Goal: Task Accomplishment & Management: Complete application form

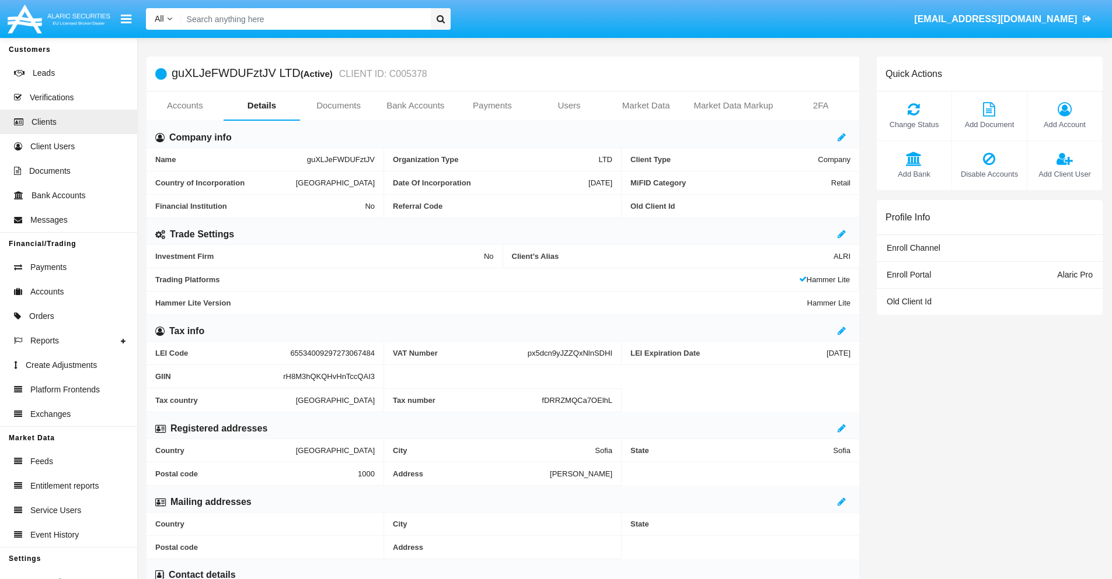
click at [415, 106] on link "Bank Accounts" at bounding box center [415, 106] width 77 height 28
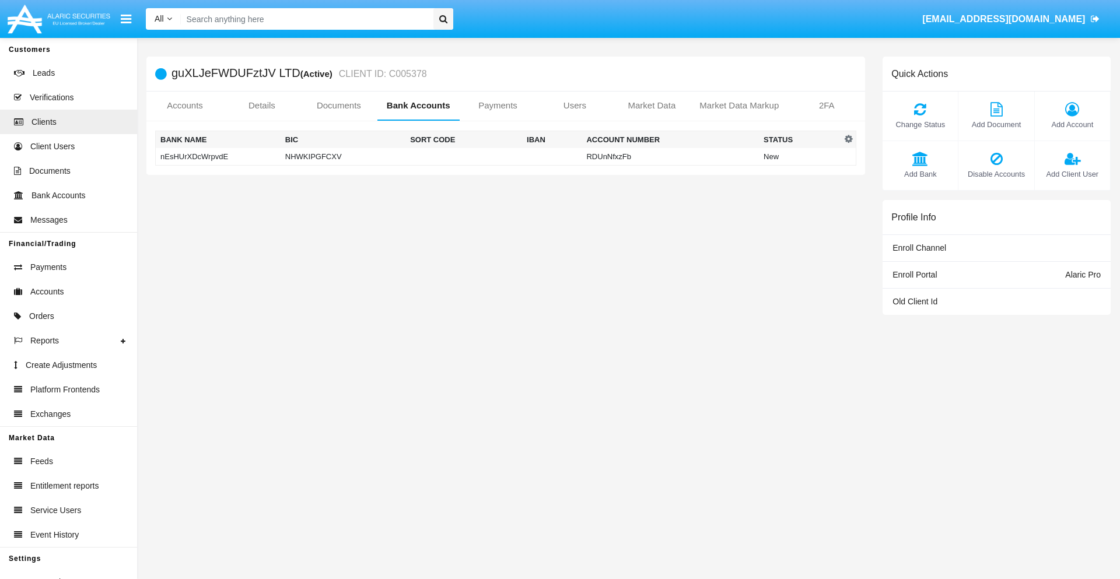
click at [218, 156] on td "nEsHUrXDcWrpvdE" at bounding box center [218, 157] width 125 height 18
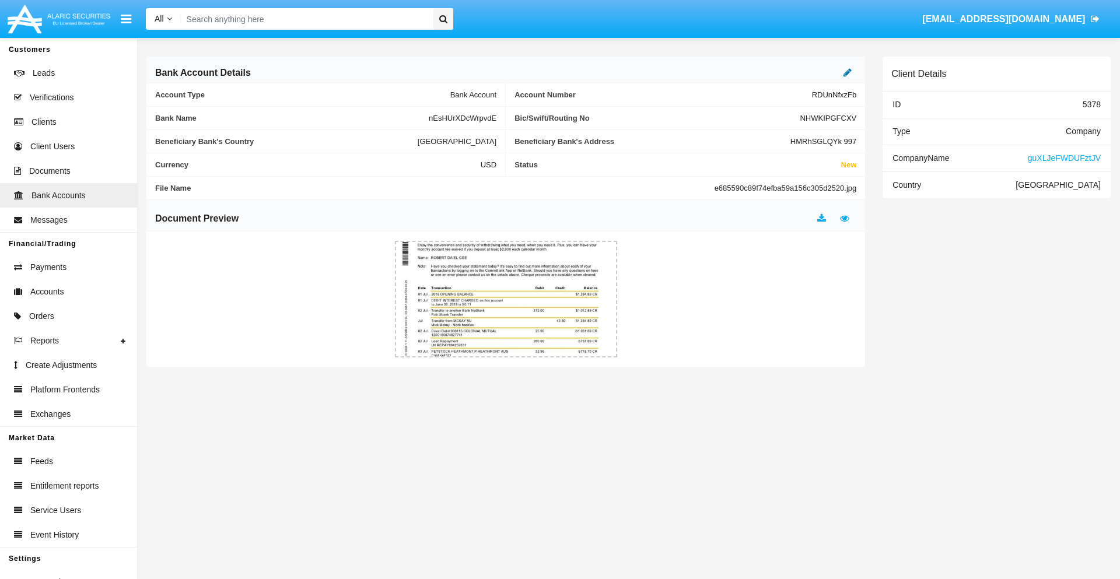
click at [848, 72] on icon at bounding box center [848, 72] width 8 height 9
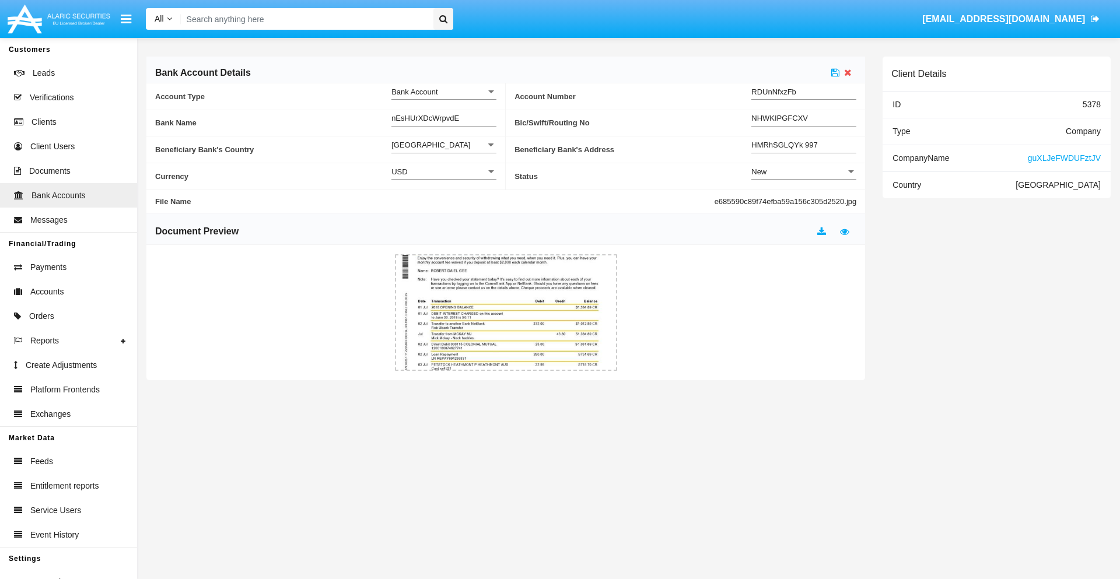
click at [804, 172] on div "New" at bounding box center [799, 172] width 95 height 10
click at [804, 201] on span "Active" at bounding box center [804, 201] width 105 height 23
click at [836, 72] on icon at bounding box center [836, 72] width 8 height 9
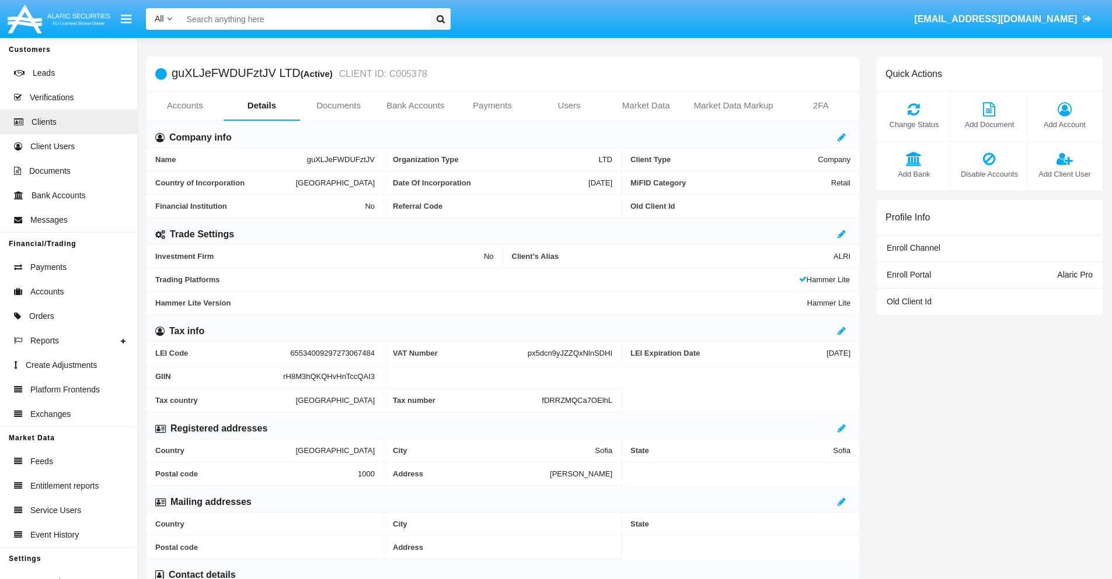
click at [415, 106] on link "Bank Accounts" at bounding box center [415, 106] width 77 height 28
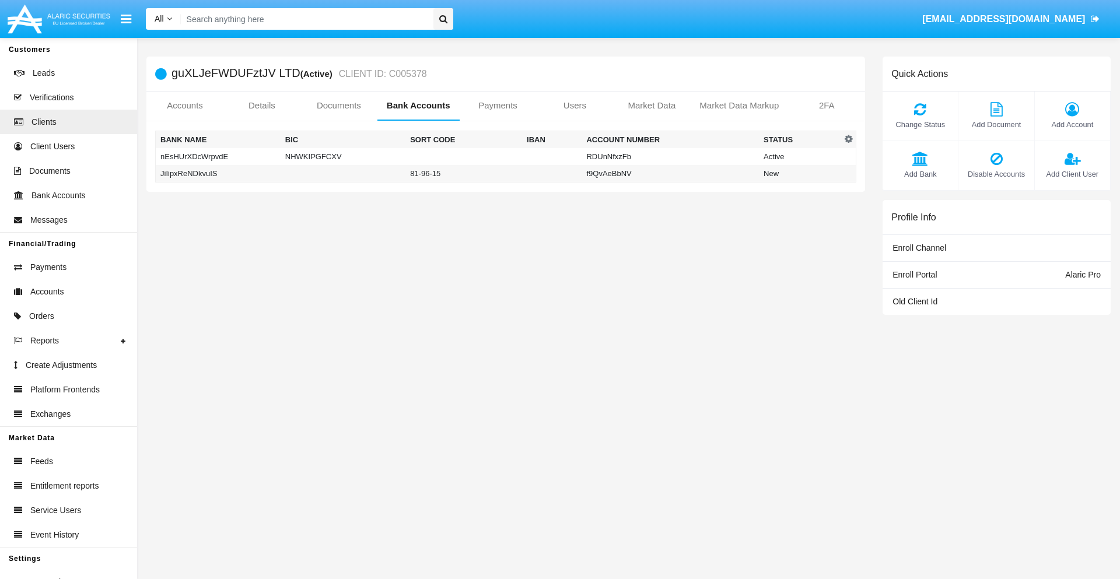
click at [218, 173] on td "JiIipxReNDkvuIS" at bounding box center [218, 174] width 125 height 18
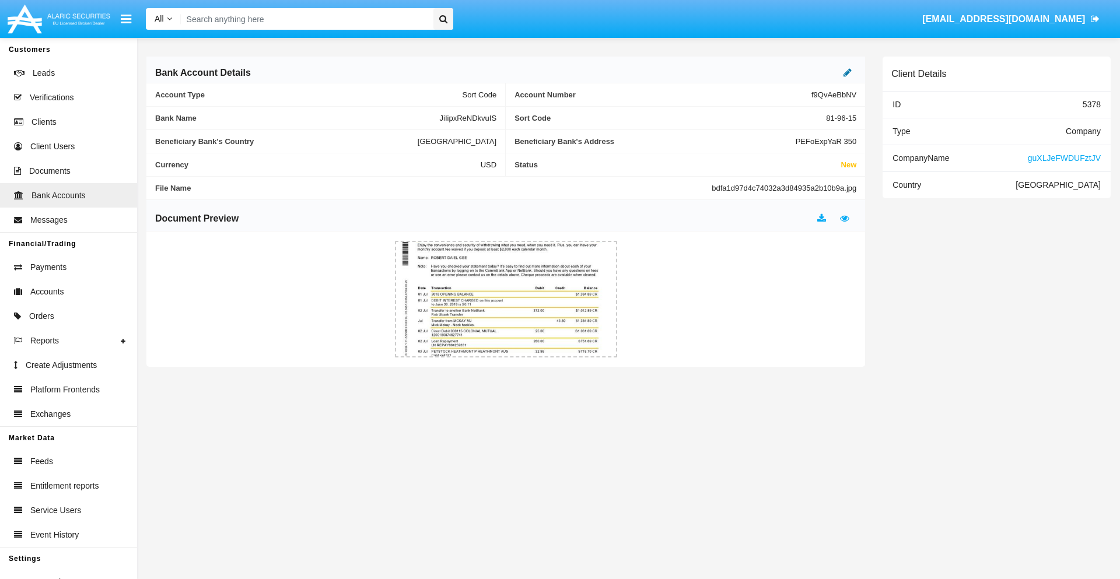
click at [848, 72] on icon at bounding box center [848, 72] width 8 height 9
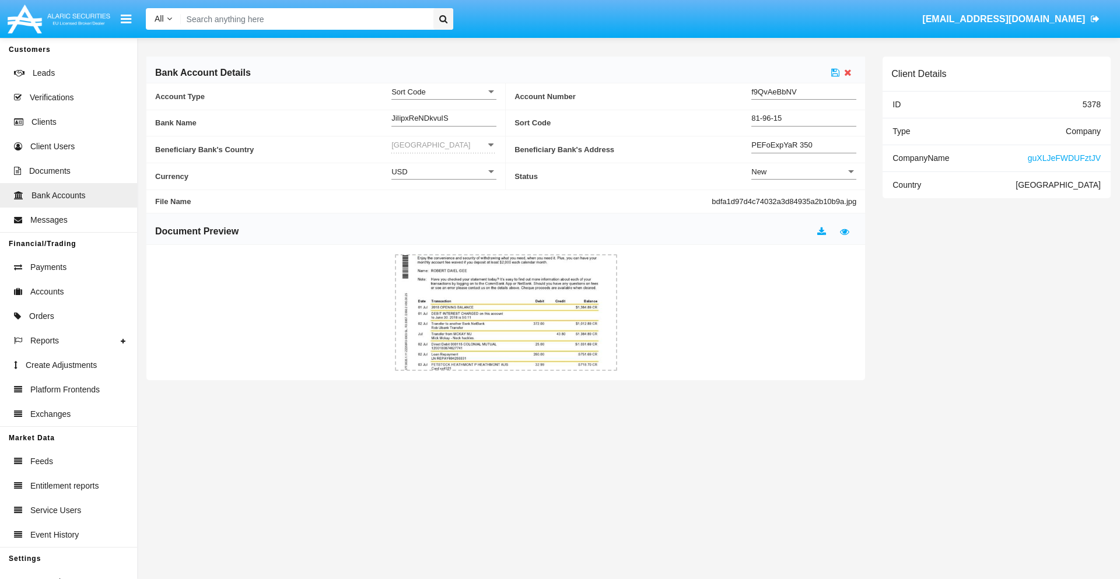
click at [804, 172] on div "New" at bounding box center [799, 172] width 95 height 10
click at [804, 201] on span "Active" at bounding box center [804, 201] width 105 height 23
click at [836, 72] on icon at bounding box center [836, 72] width 8 height 9
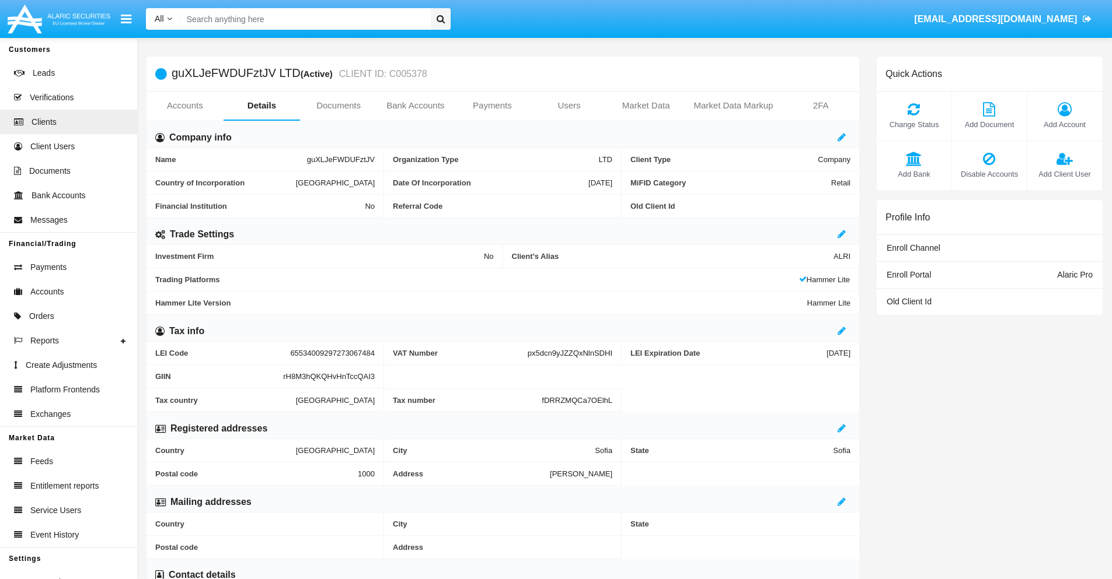
click at [913, 174] on span "Add Bank" at bounding box center [913, 174] width 63 height 11
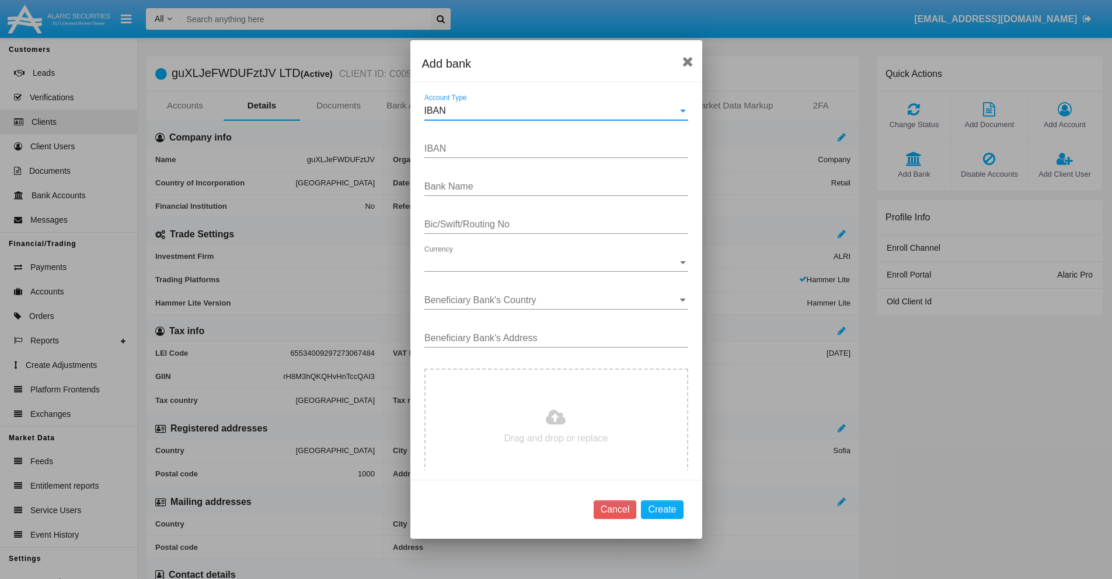
click at [551, 111] on div "IBAN" at bounding box center [550, 111] width 253 height 11
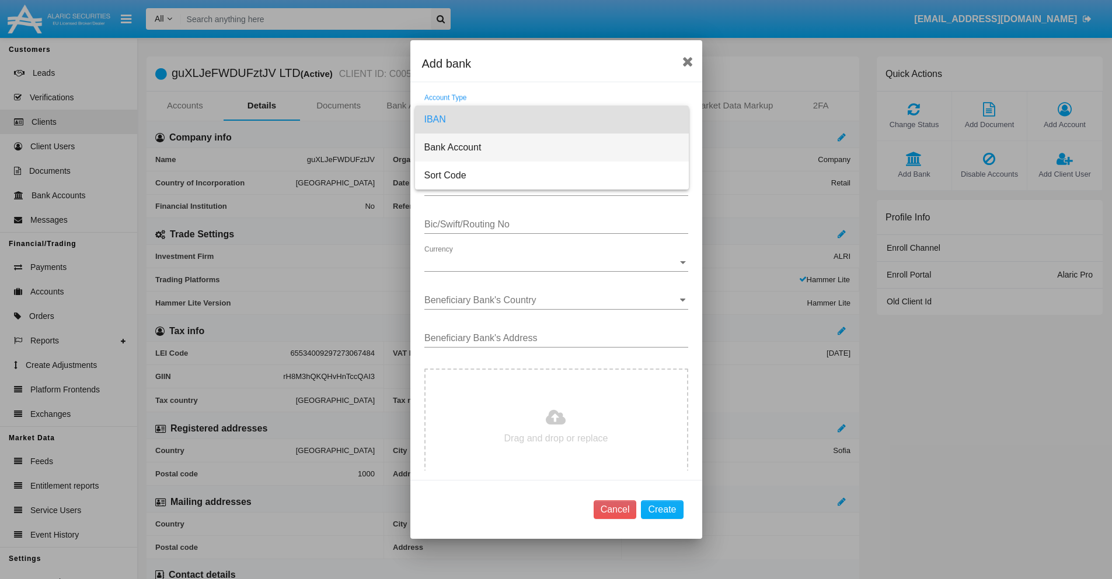
click at [551, 148] on span "Bank Account" at bounding box center [551, 148] width 255 height 28
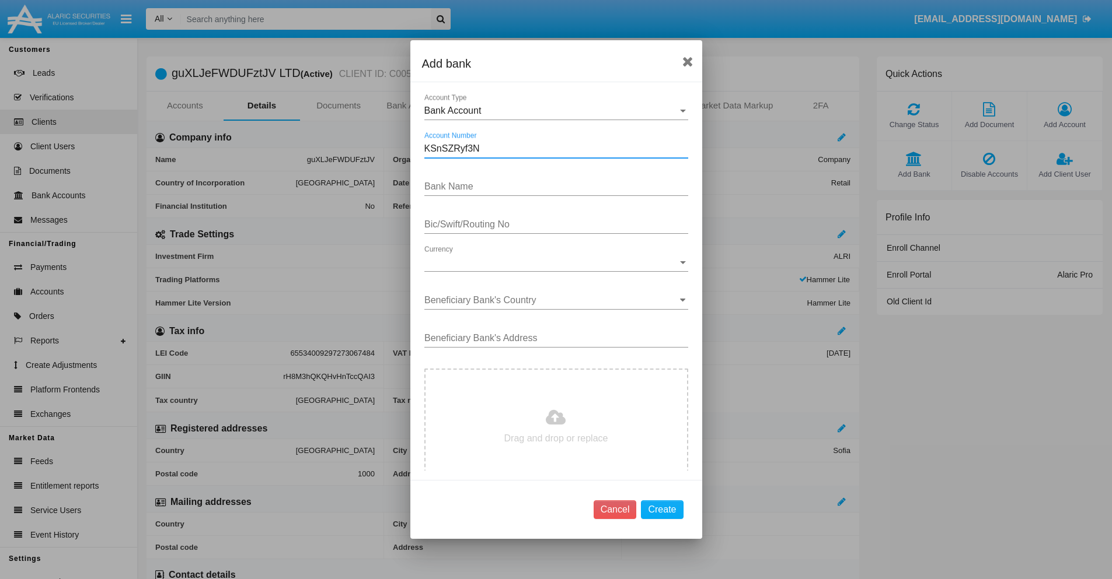
type input "KSnSZRyf3N"
type input "SeMBENaXKHLKstD"
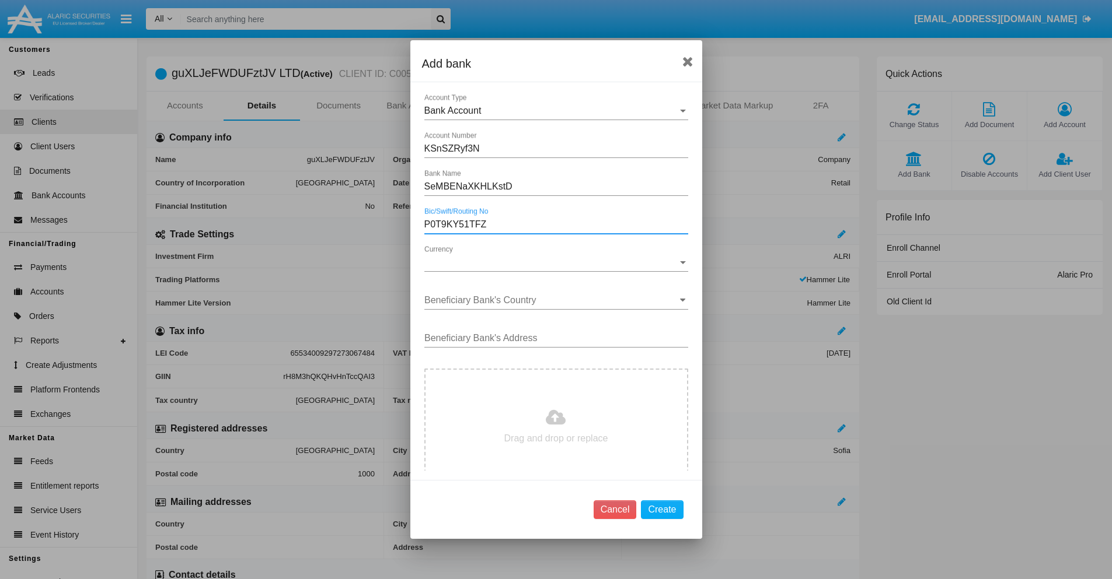
type input "P0T9KY51TFZ"
click at [551, 263] on span "Currency" at bounding box center [550, 262] width 253 height 11
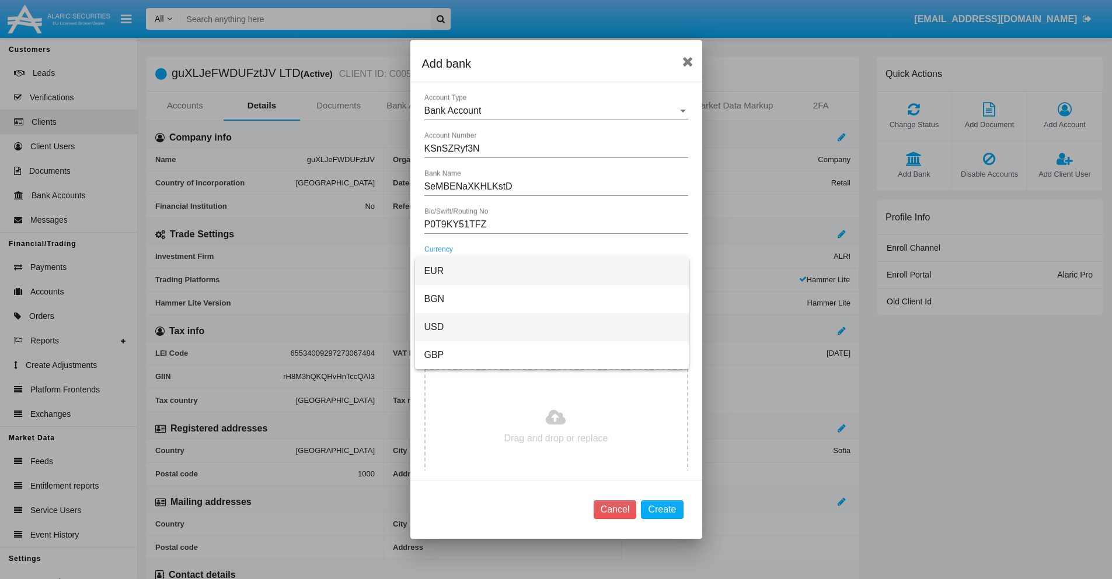
click at [551, 327] on span "USD" at bounding box center [551, 327] width 255 height 28
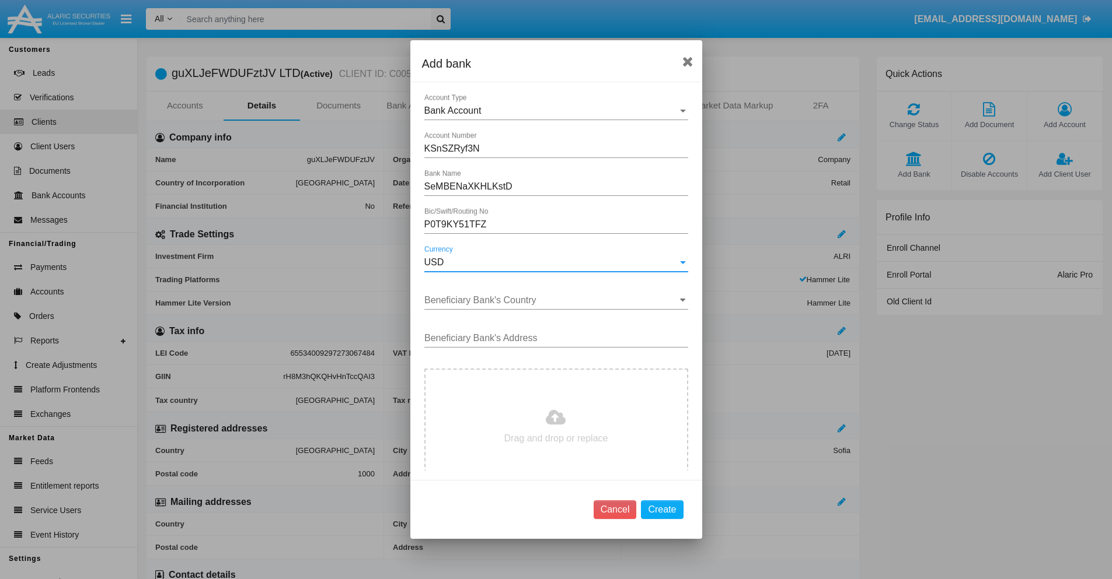
click at [551, 301] on input "Beneficiary Bank's Country" at bounding box center [556, 300] width 264 height 11
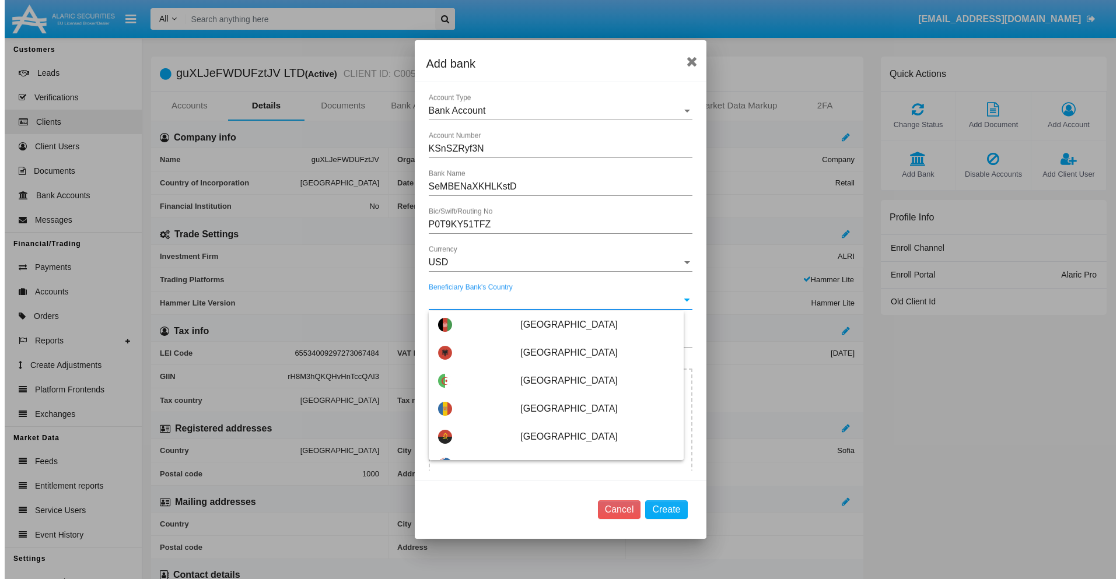
scroll to position [2315, 0]
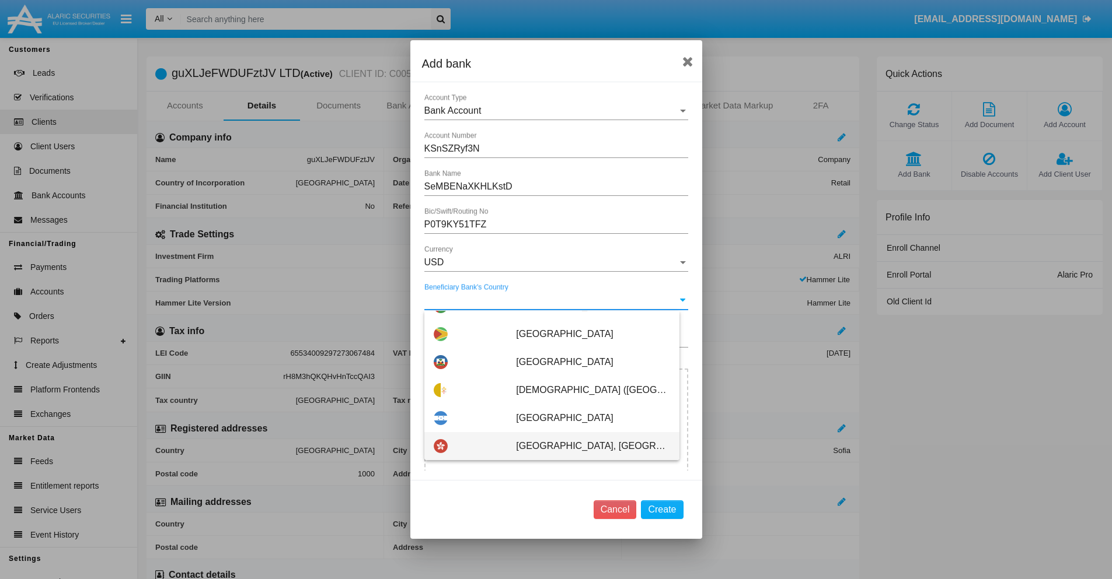
click at [586, 446] on span "Hong Kong, SAR of China" at bounding box center [592, 446] width 153 height 28
type input "Hong Kong, SAR of China"
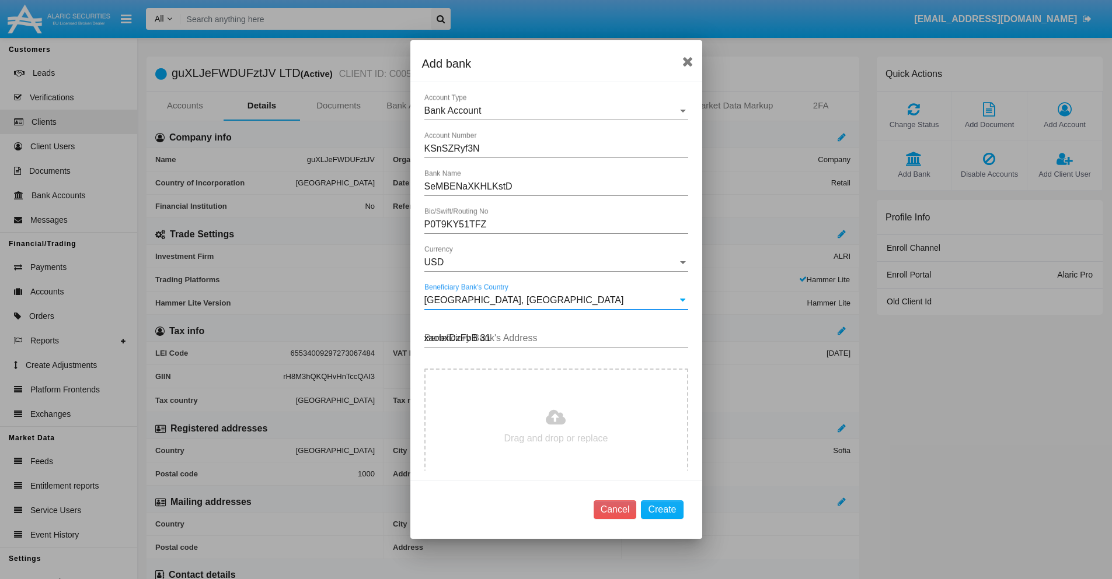
type input "xaobxDzFbB 317"
type input "C:\fakepath\bank-statement.png"
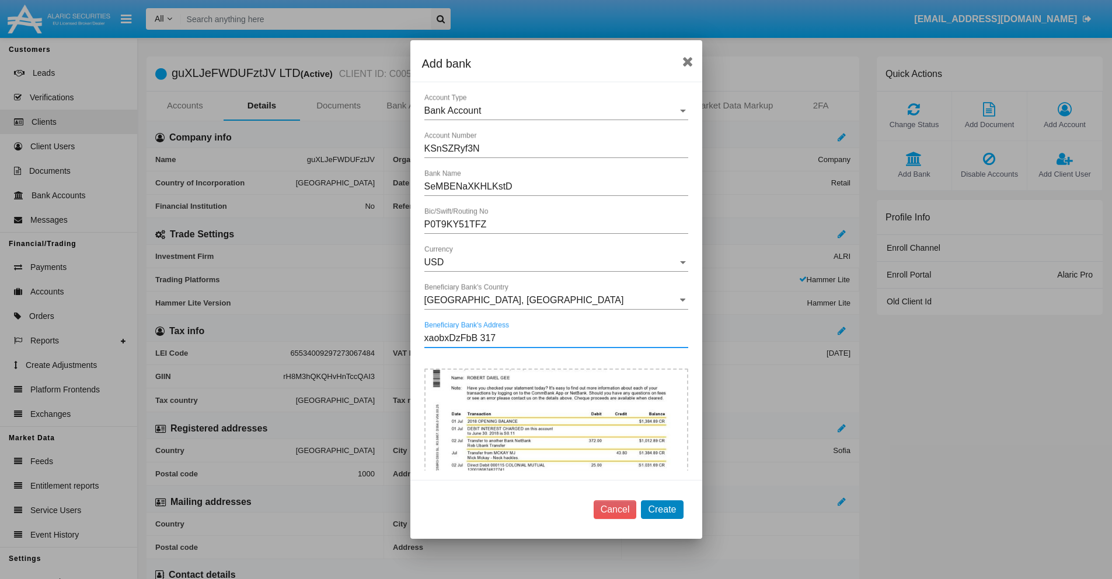
click at [662, 509] on button "Create" at bounding box center [662, 510] width 42 height 19
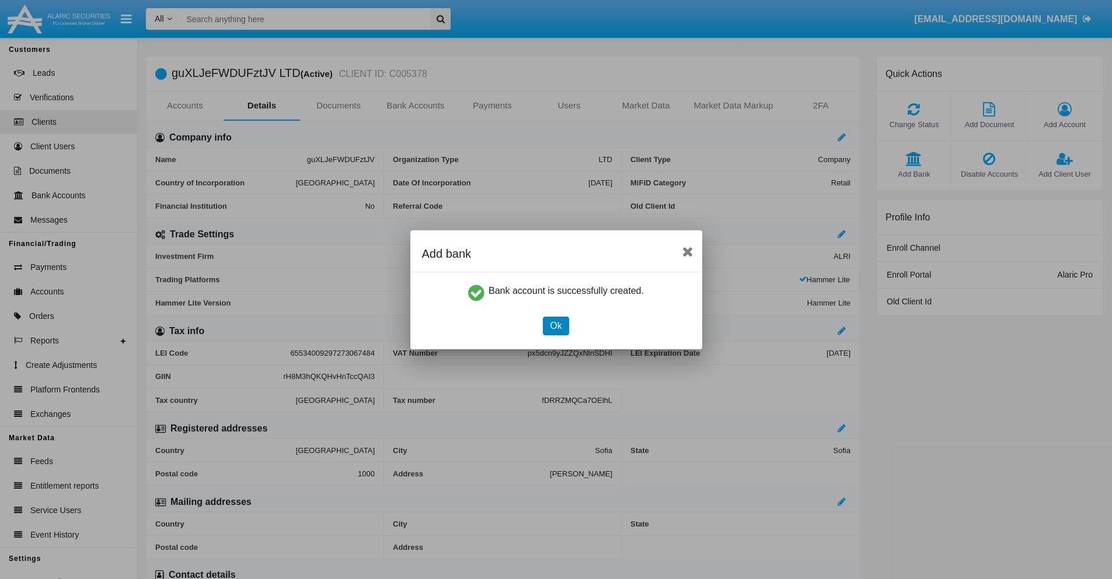
click at [556, 326] on button "Ok" at bounding box center [556, 326] width 26 height 19
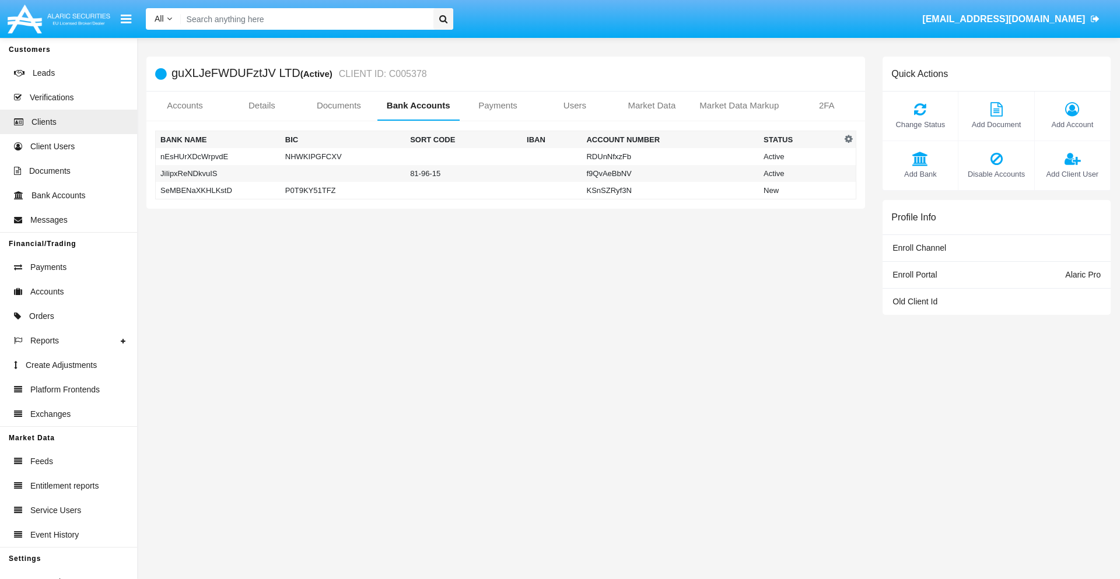
click at [218, 190] on td "SeMBENaXKHLKstD" at bounding box center [218, 191] width 125 height 18
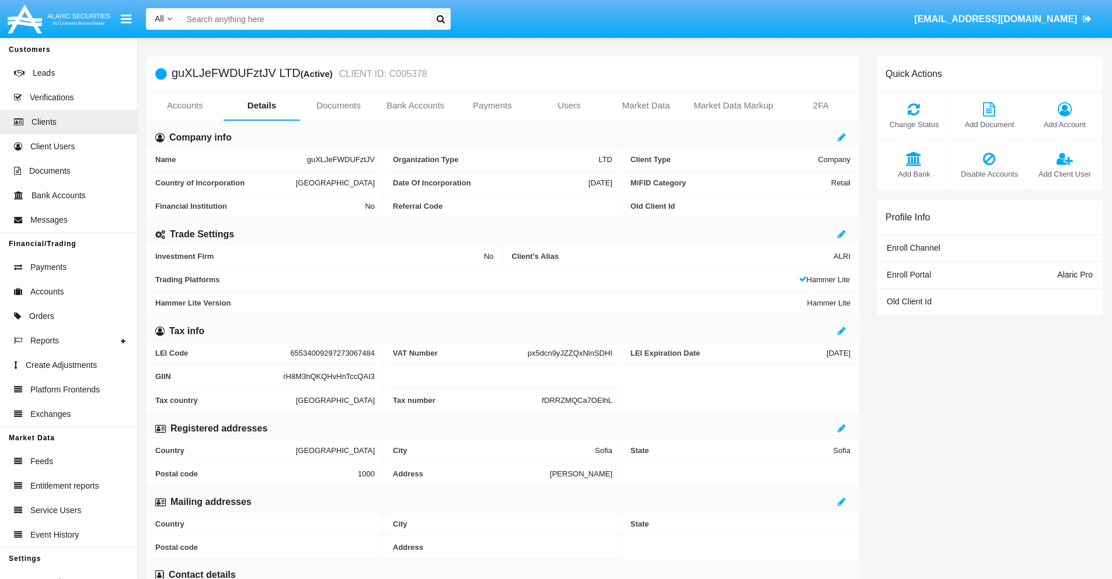
click at [913, 174] on span "Add Bank" at bounding box center [913, 174] width 63 height 11
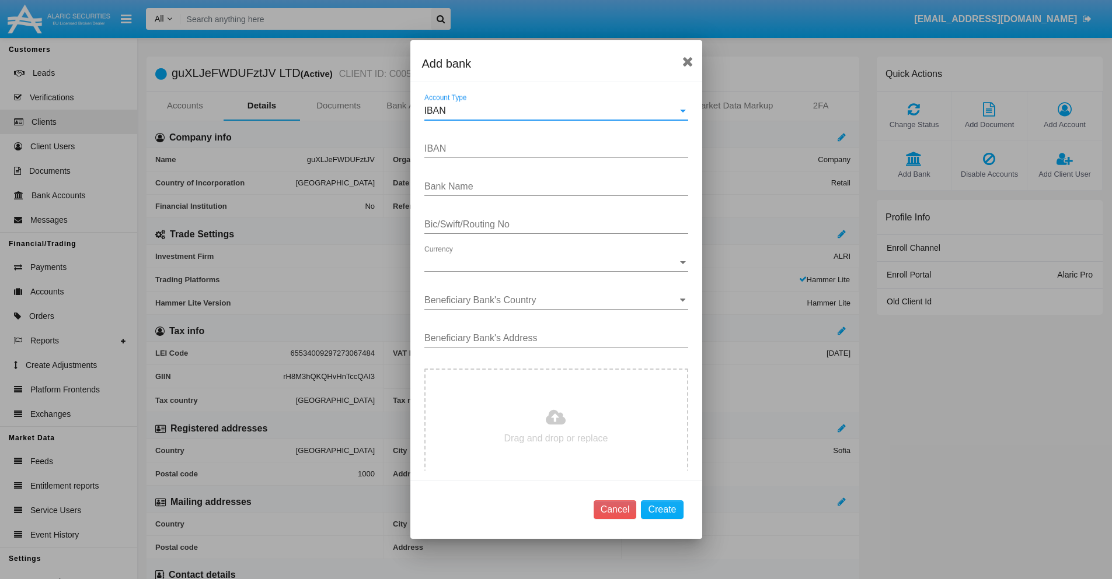
click at [551, 111] on div "IBAN" at bounding box center [550, 111] width 253 height 11
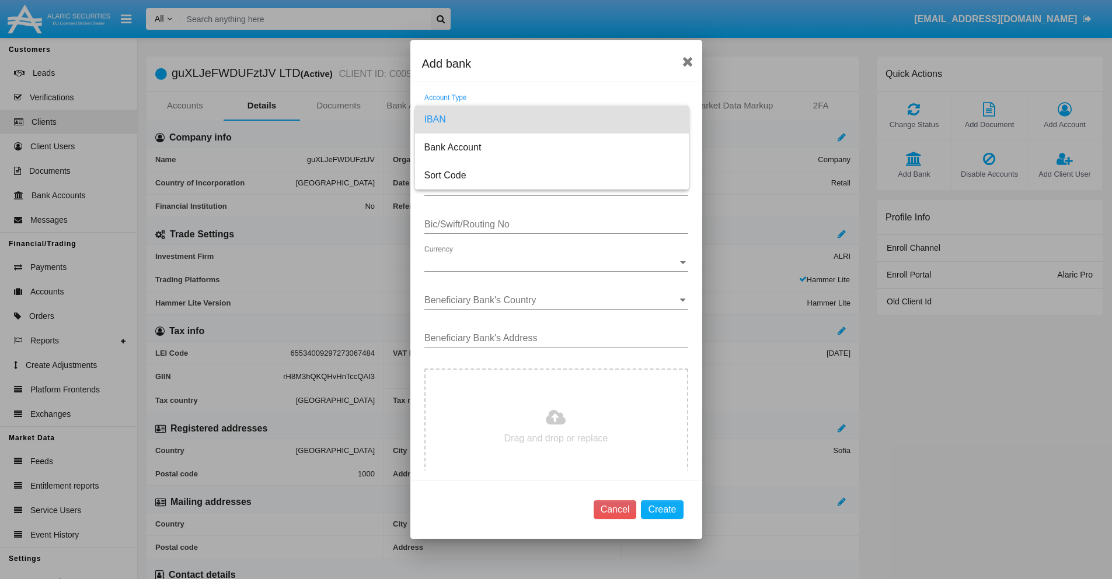
click at [551, 120] on span "IBAN" at bounding box center [551, 120] width 255 height 28
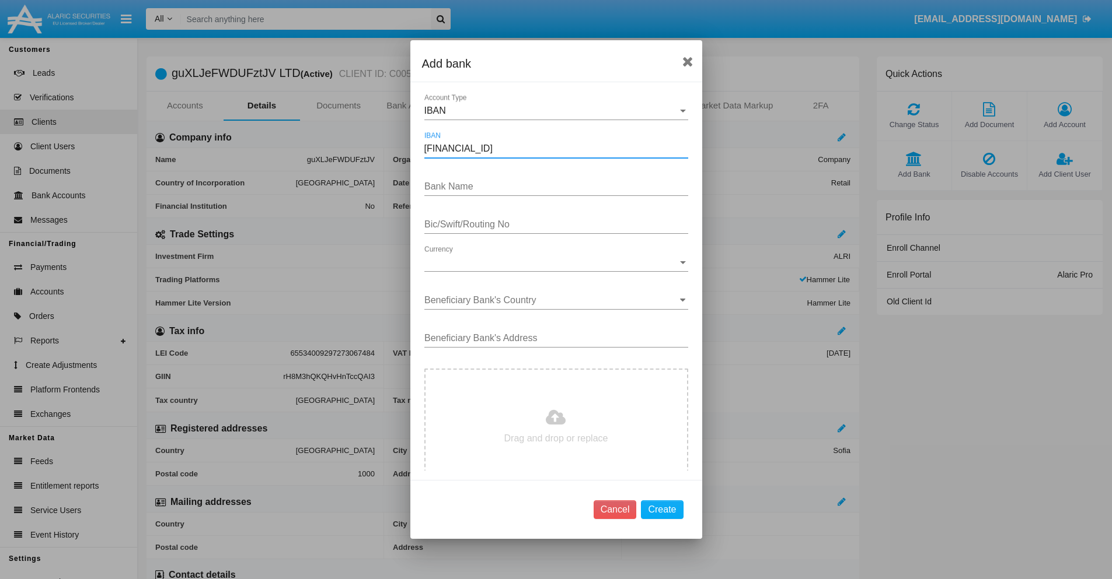
type input "[FINANCIAL_ID]"
type input "UQgfpXDlhHNvaXL"
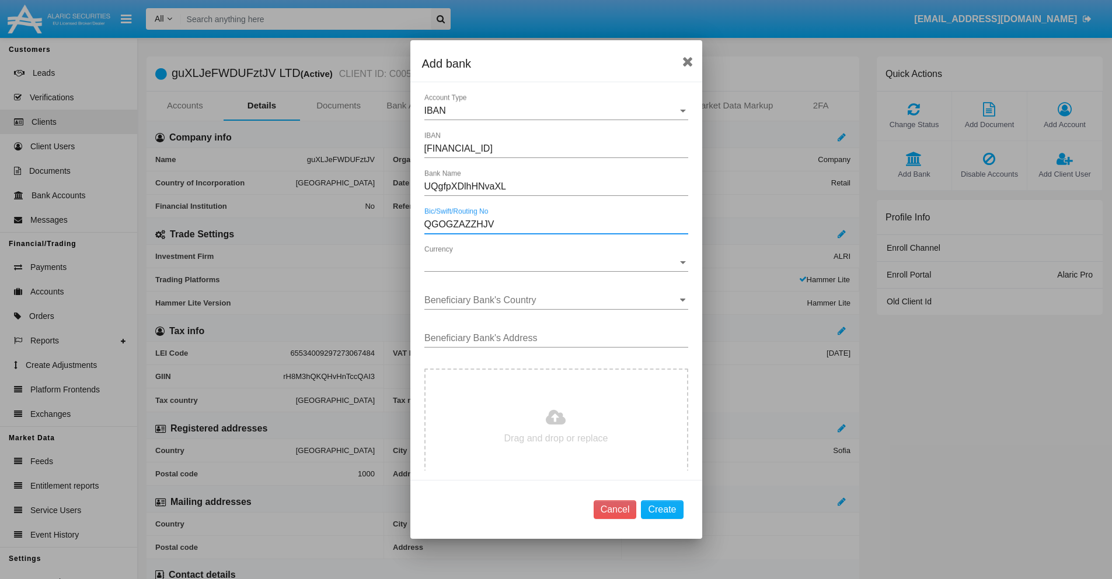
type input "QGOGZAZZHJV"
click at [551, 263] on span "Currency" at bounding box center [550, 262] width 253 height 11
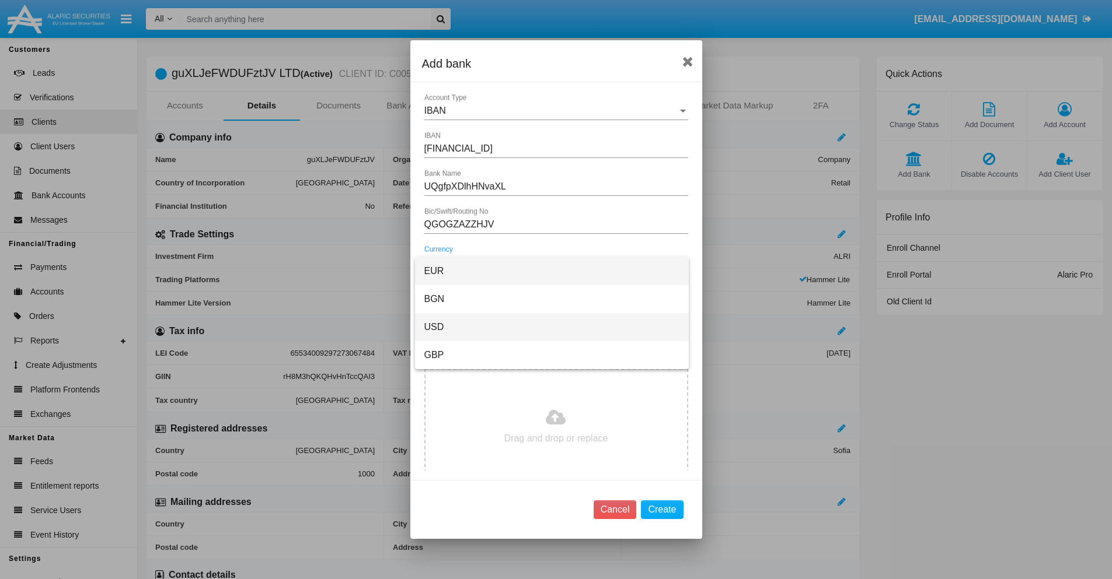
click at [551, 327] on span "USD" at bounding box center [551, 327] width 255 height 28
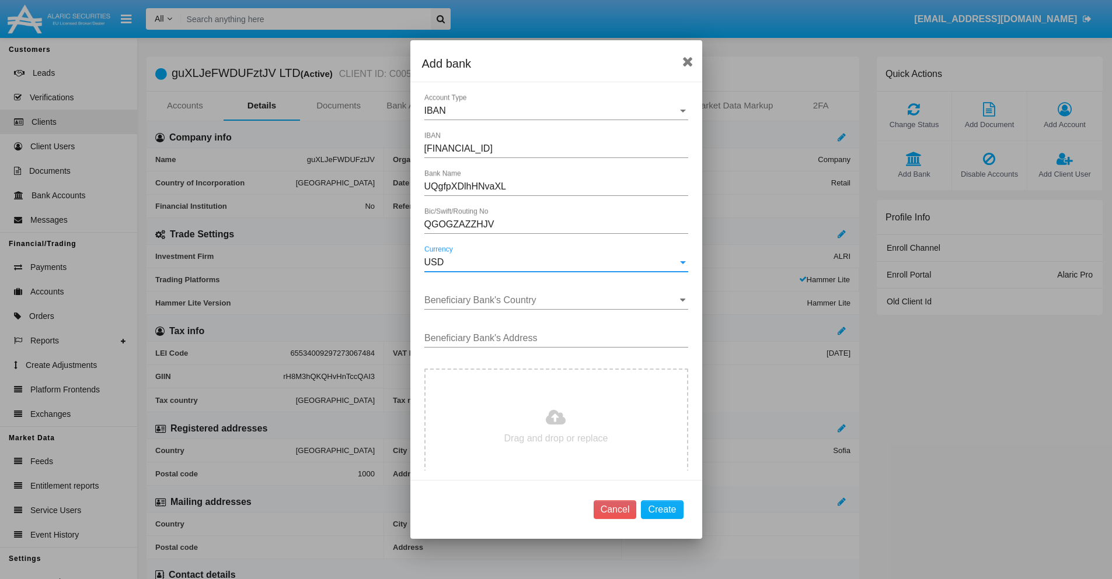
click at [551, 301] on input "Beneficiary Bank's Country" at bounding box center [556, 300] width 264 height 11
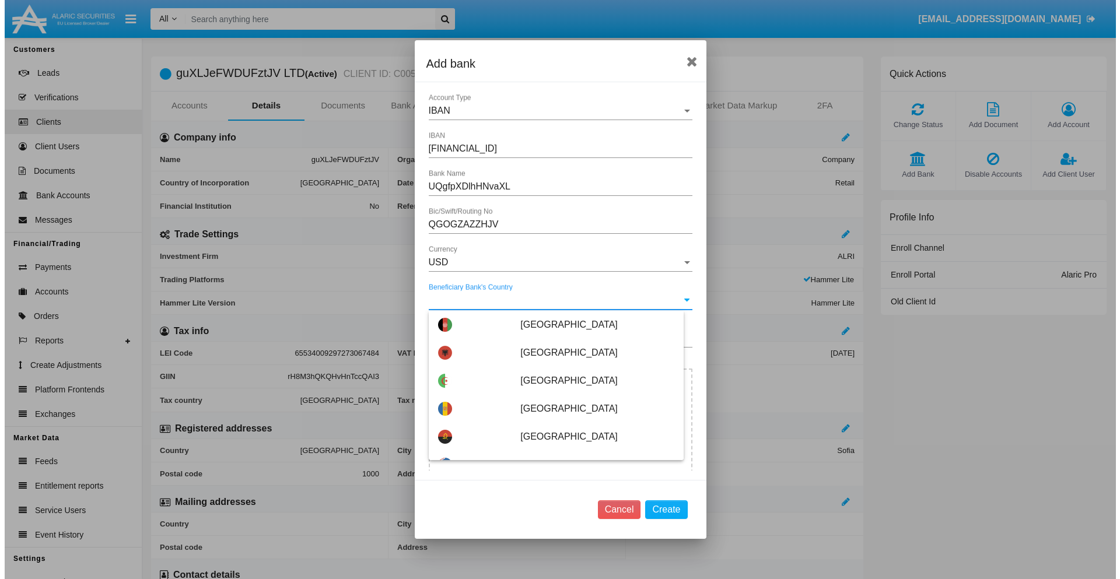
scroll to position [3436, 0]
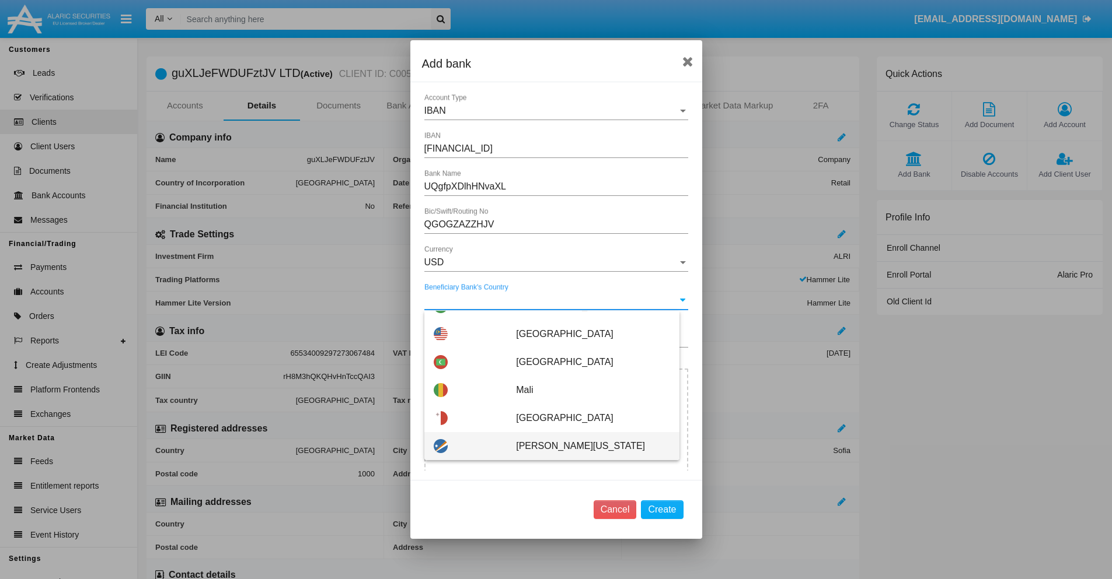
click at [586, 446] on span "Marshall Islands" at bounding box center [592, 446] width 153 height 28
type input "Marshall Islands"
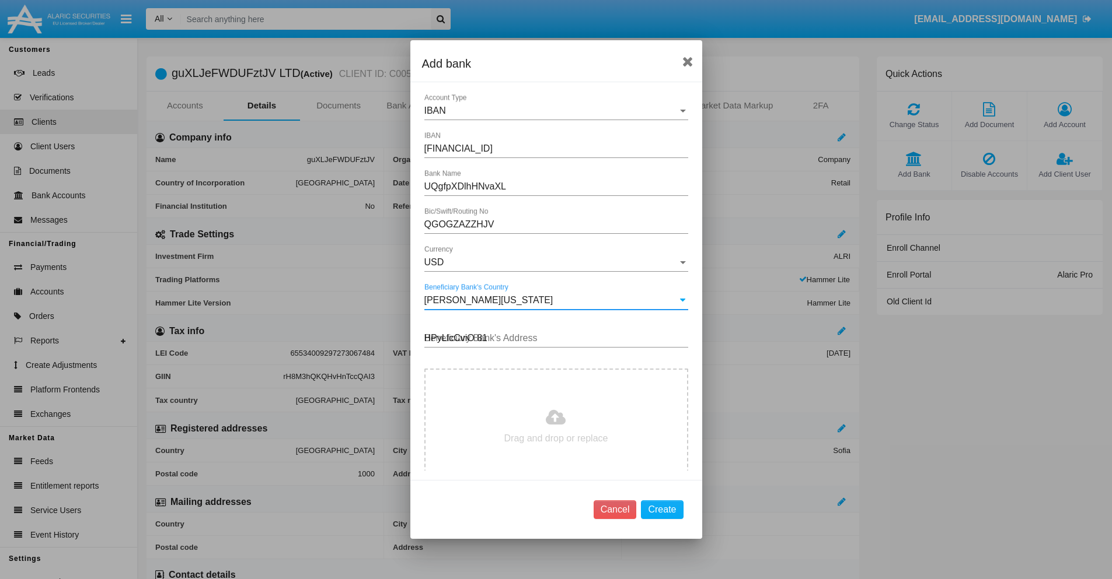
type input "HPyLlcCviO 810"
type input "C:\fakepath\bank-statement.png"
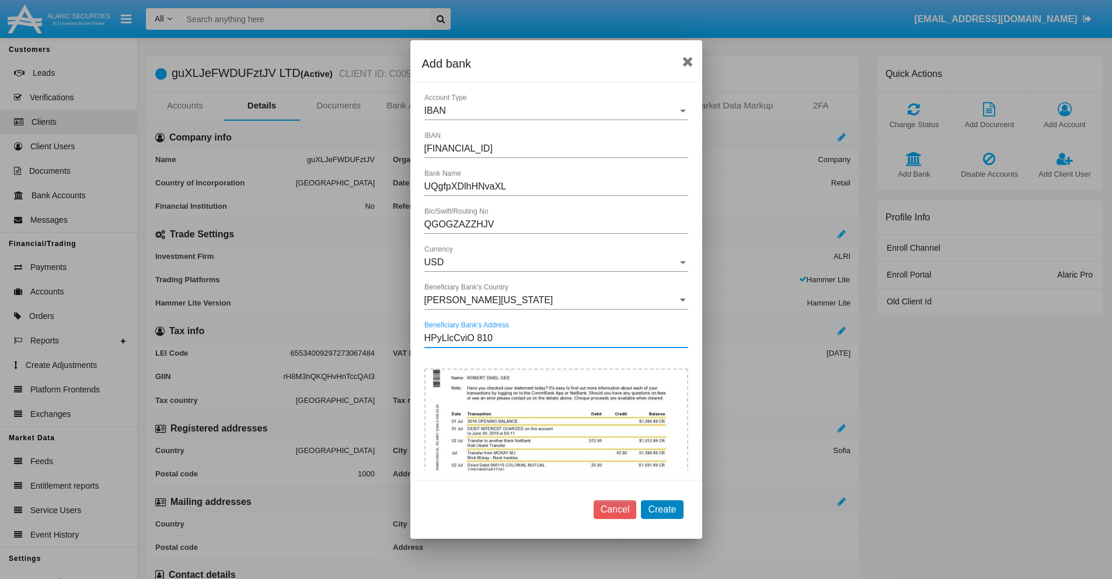
click at [662, 509] on button "Create" at bounding box center [662, 510] width 42 height 19
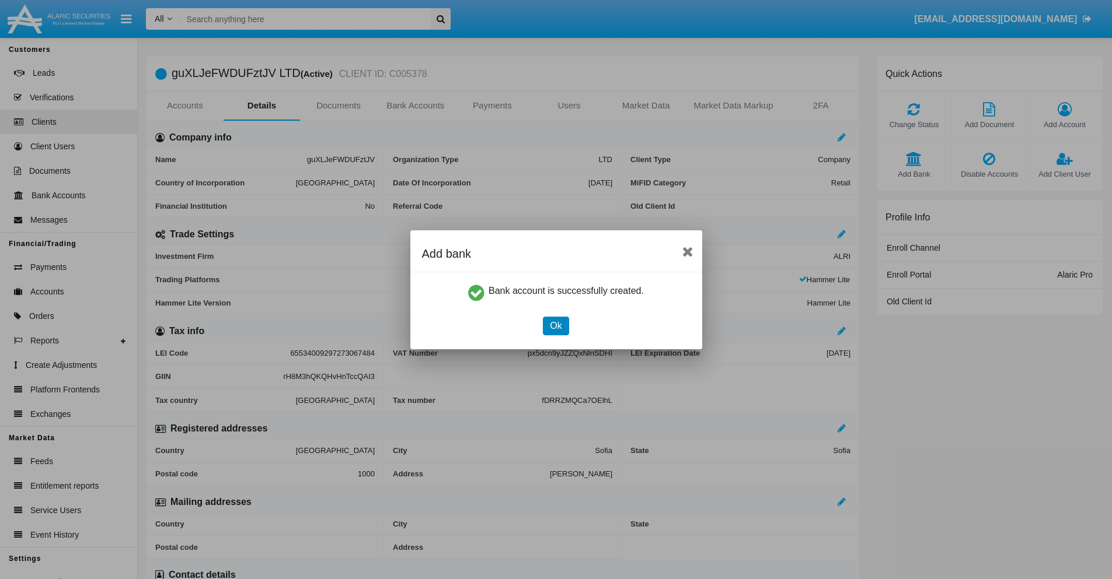
click at [556, 326] on button "Ok" at bounding box center [556, 326] width 26 height 19
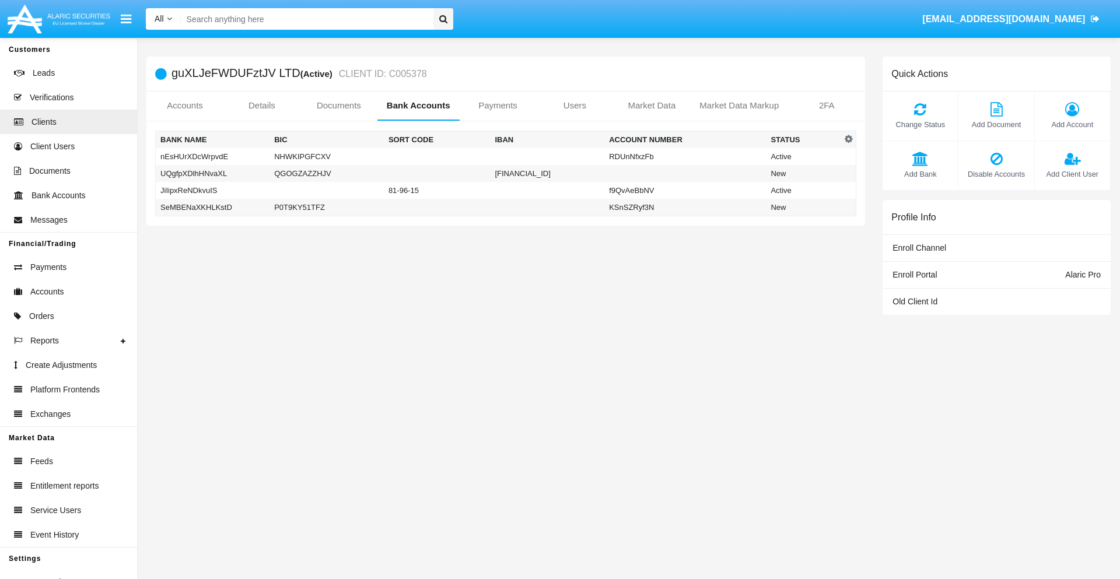
click at [212, 173] on td "UQgfpXDlhHNvaXL" at bounding box center [213, 173] width 114 height 17
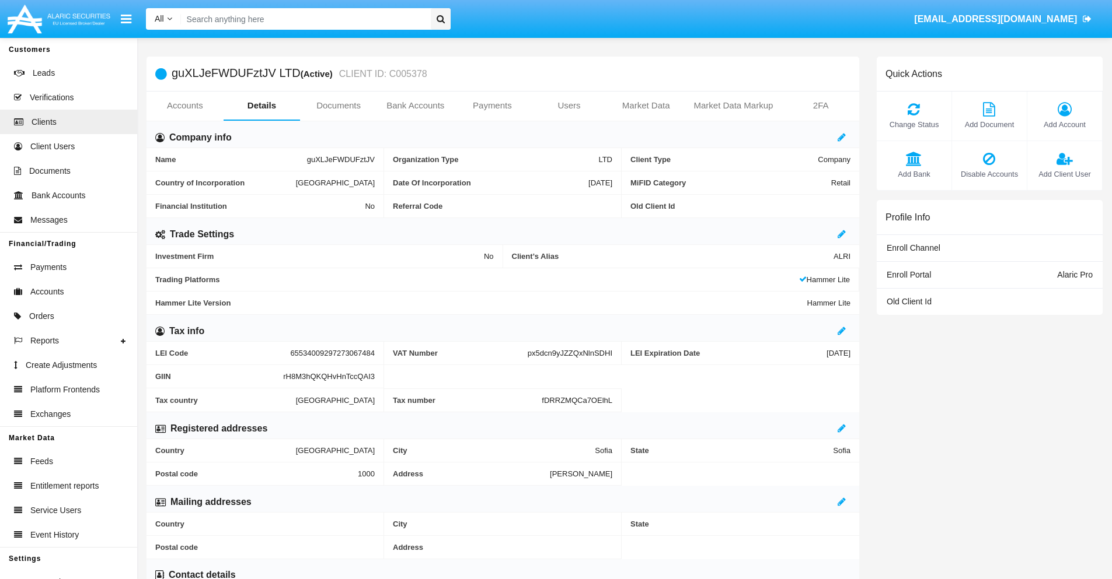
click at [913, 174] on span "Add Bank" at bounding box center [913, 174] width 63 height 11
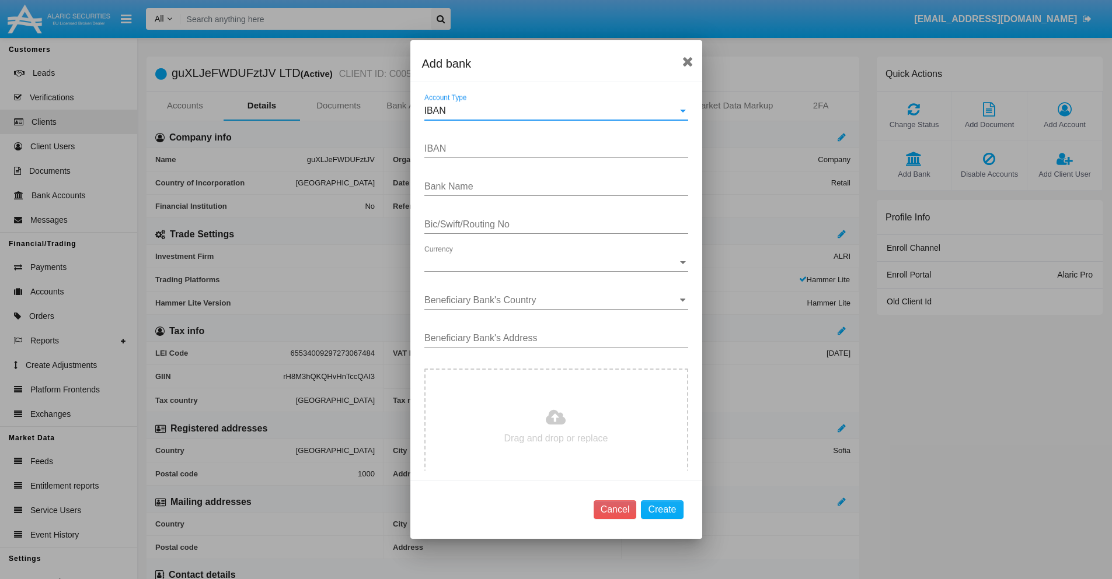
click at [551, 111] on div "IBAN" at bounding box center [550, 111] width 253 height 11
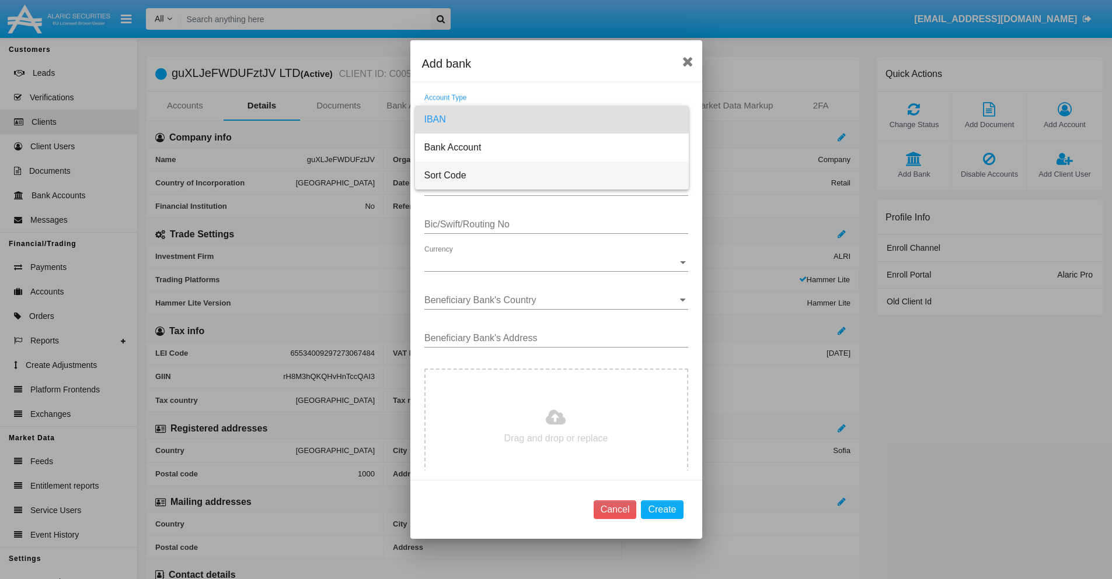
click at [551, 176] on span "Sort Code" at bounding box center [551, 176] width 255 height 28
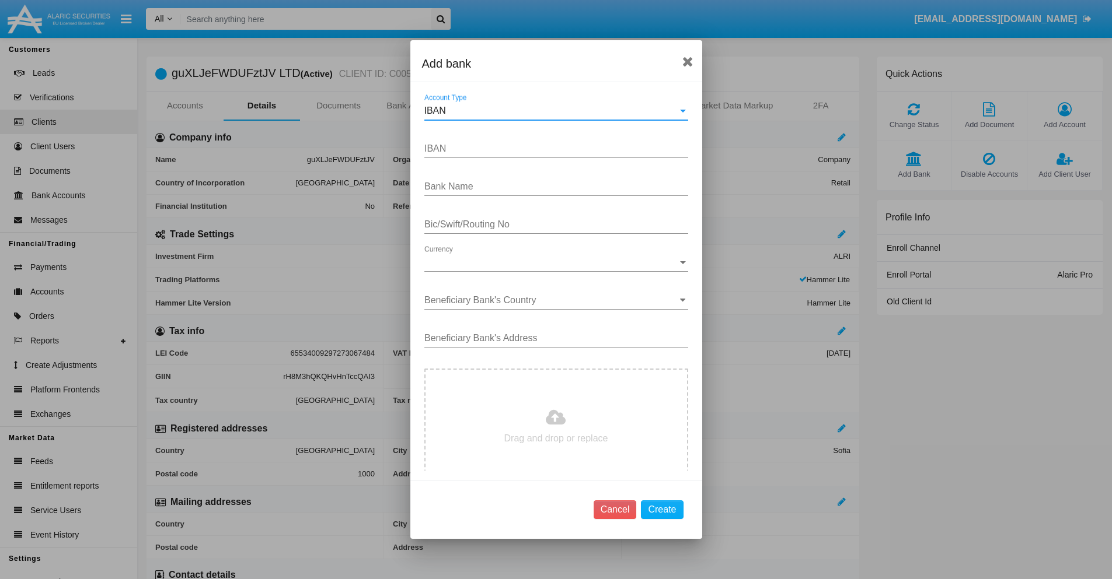
type input "[GEOGRAPHIC_DATA]"
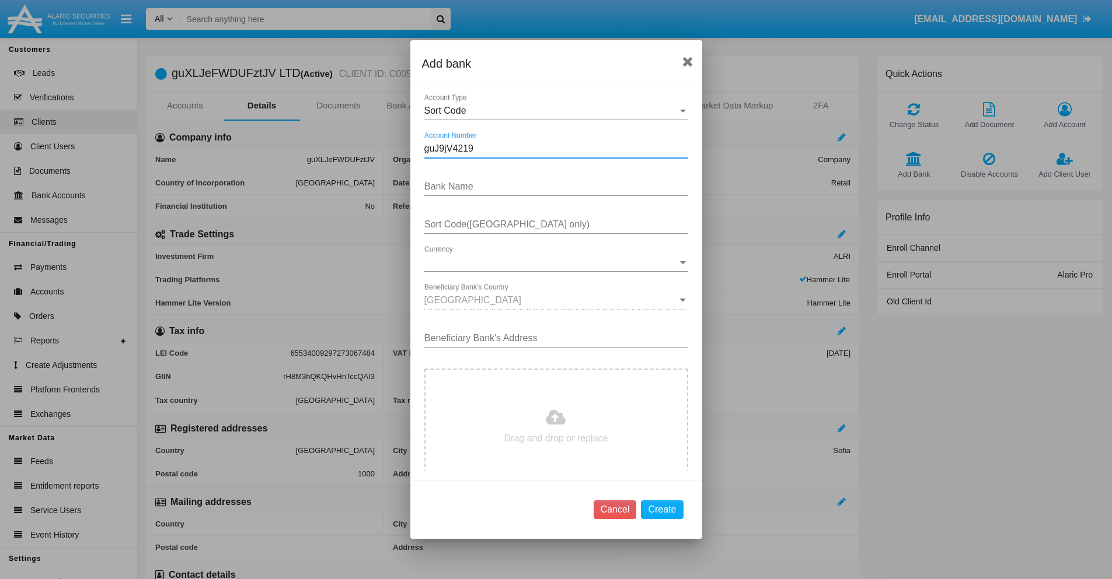
type input "guJ9jV4219"
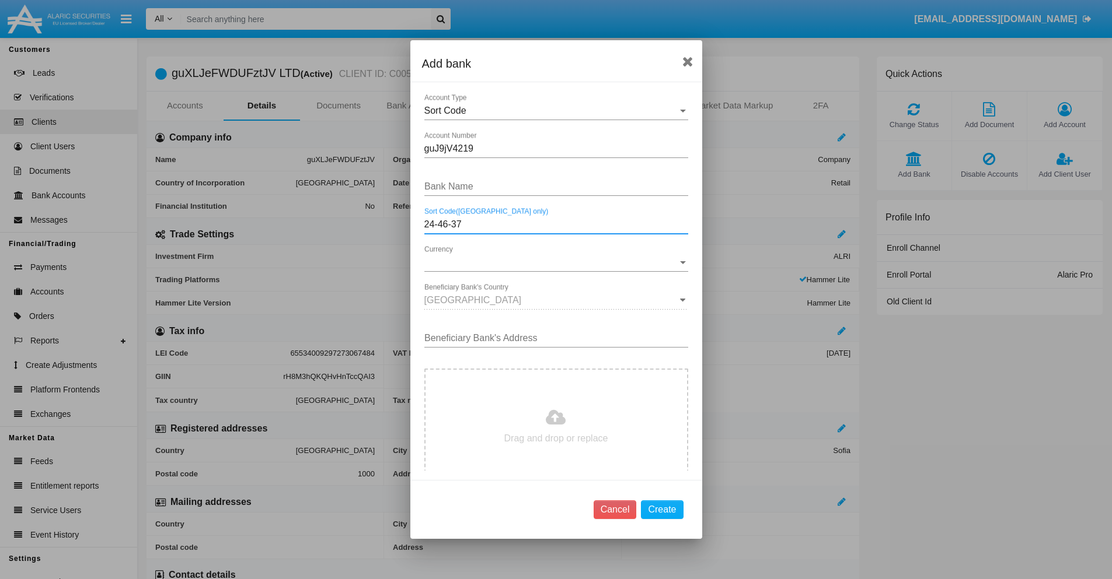
type input "24-46-37"
type input "RpmGJwopmvxFMHN"
click at [551, 263] on span "Currency" at bounding box center [550, 262] width 253 height 11
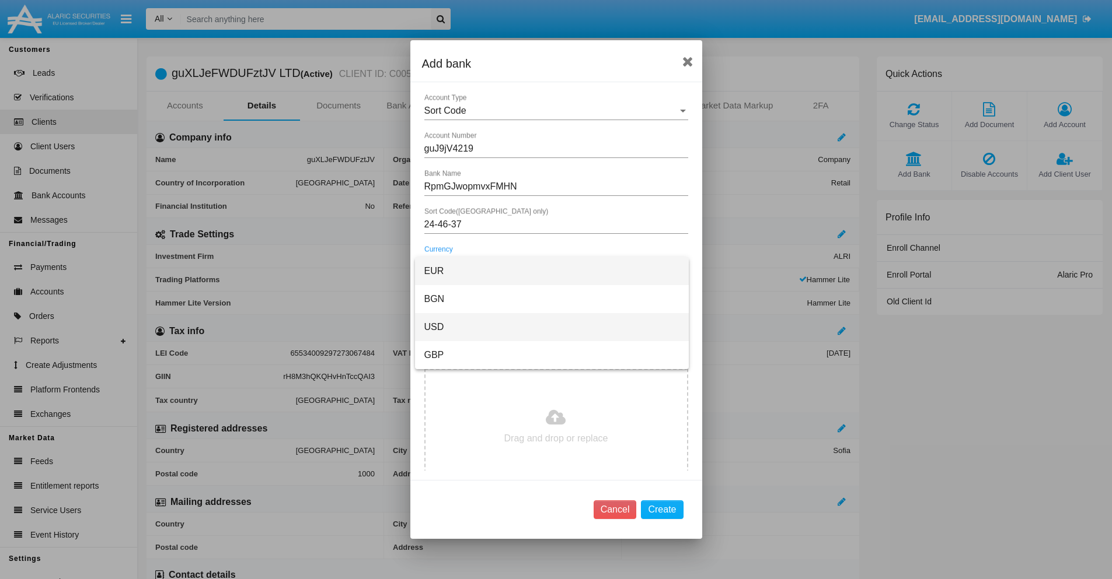
click at [551, 327] on span "USD" at bounding box center [551, 327] width 255 height 28
type input "gVsiJqBcMh 911"
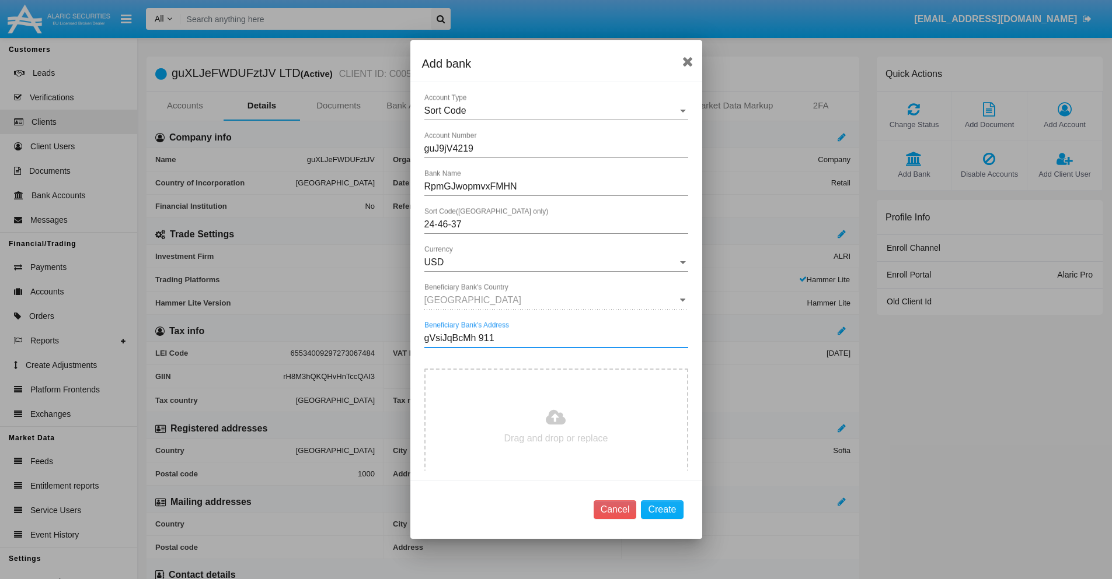
type input "C:\fakepath\bank-statement.png"
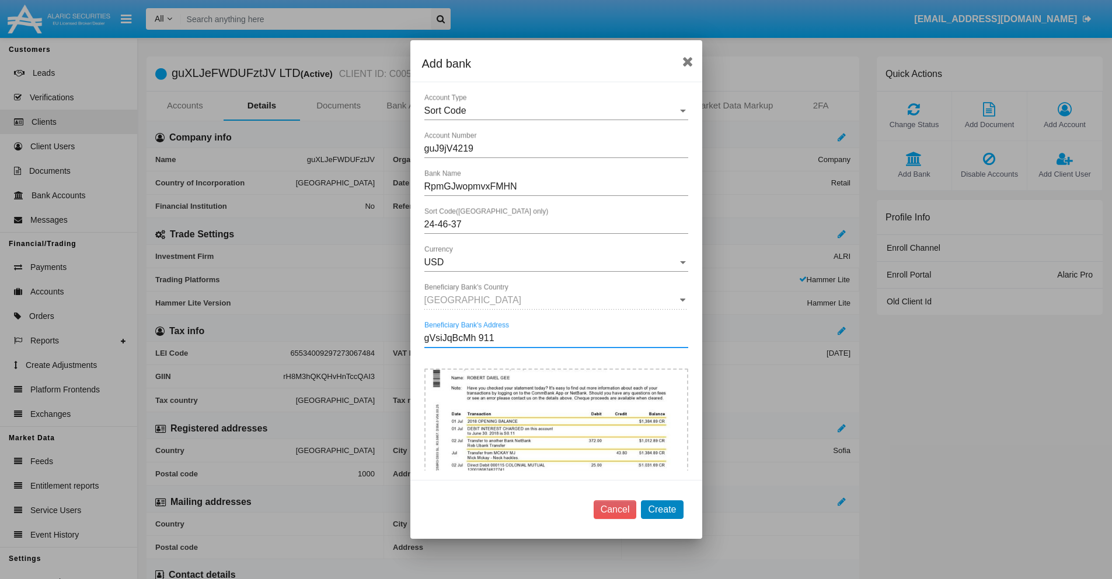
click at [662, 509] on button "Create" at bounding box center [662, 510] width 42 height 19
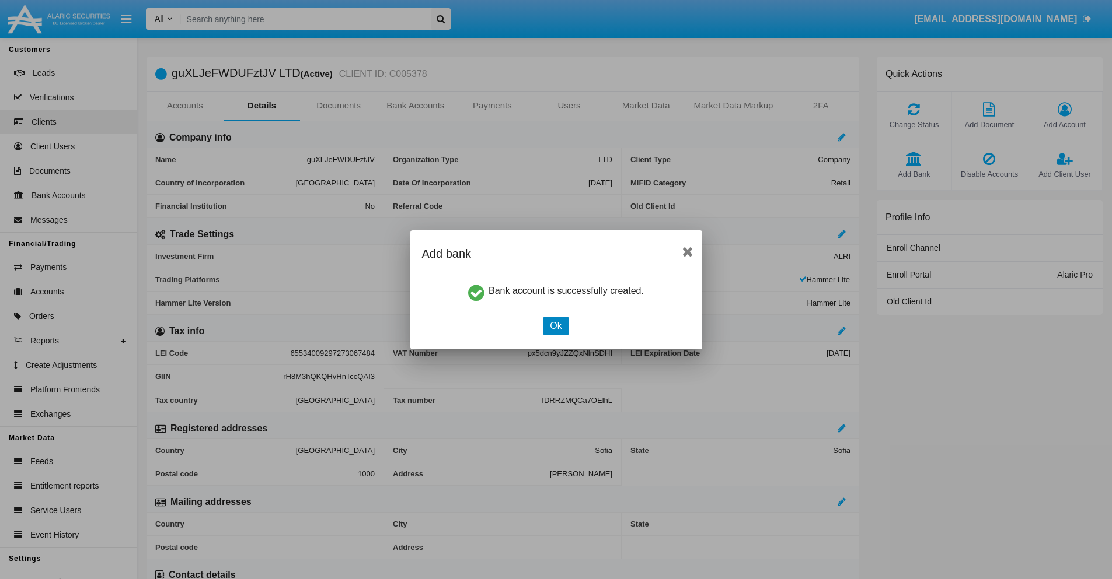
click at [556, 326] on button "Ok" at bounding box center [556, 326] width 26 height 19
